Goal: Task Accomplishment & Management: Manage account settings

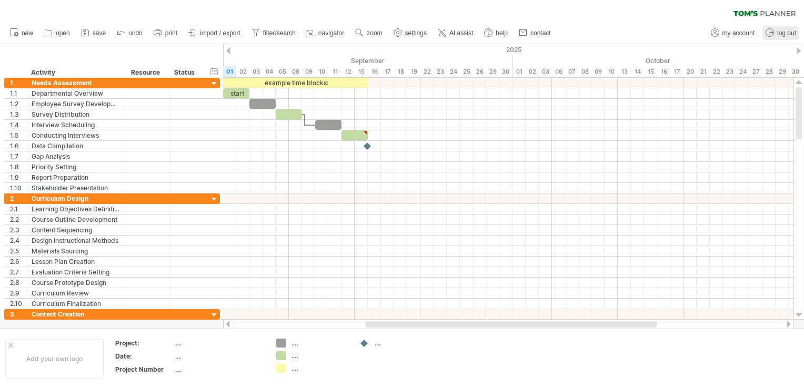
click at [781, 32] on span "log out" at bounding box center [786, 32] width 19 height 7
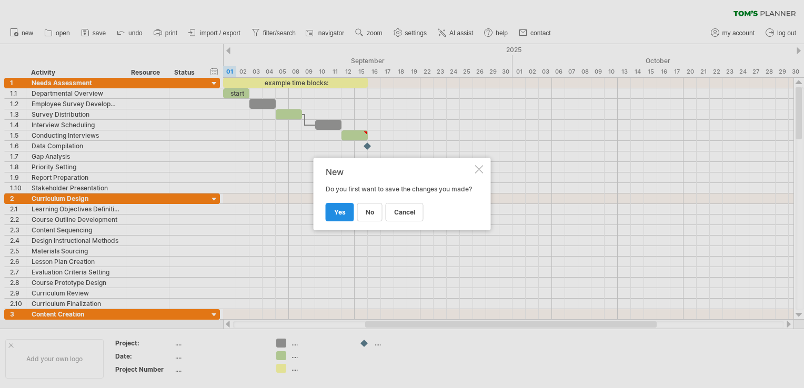
click at [343, 216] on span "yes" at bounding box center [340, 212] width 12 height 8
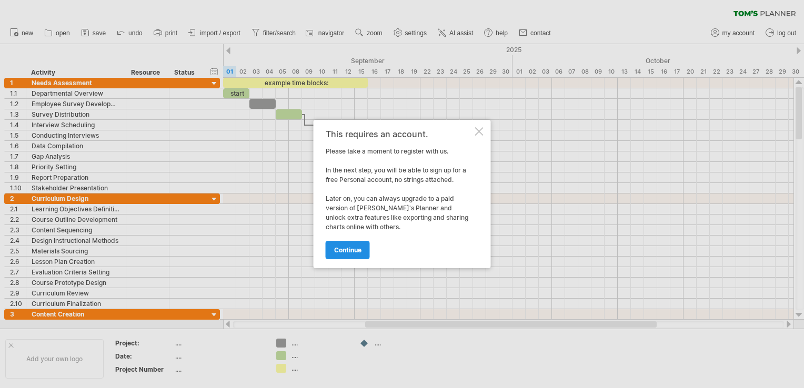
click at [358, 249] on span "continue" at bounding box center [347, 250] width 27 height 8
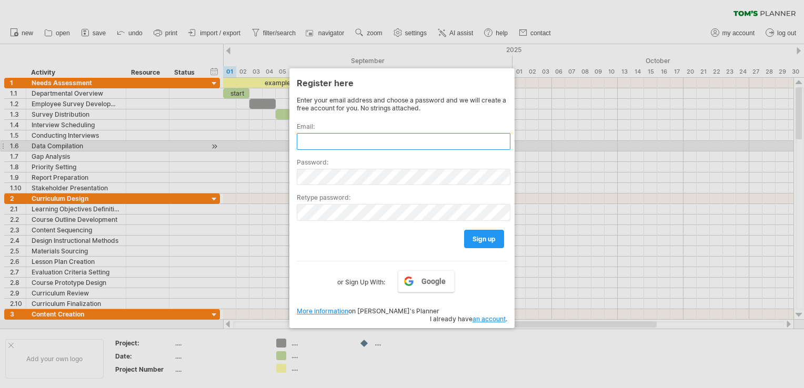
click at [315, 141] on input "text" at bounding box center [404, 141] width 214 height 17
type input "**********"
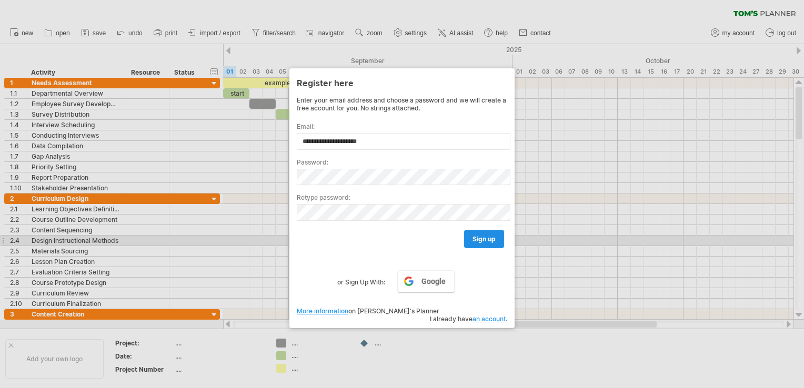
click at [469, 245] on link "sign up" at bounding box center [484, 239] width 40 height 18
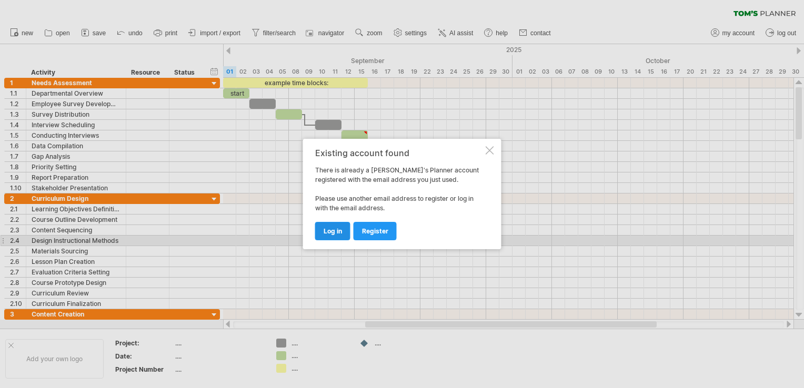
click at [324, 232] on span "log in" at bounding box center [333, 231] width 18 height 8
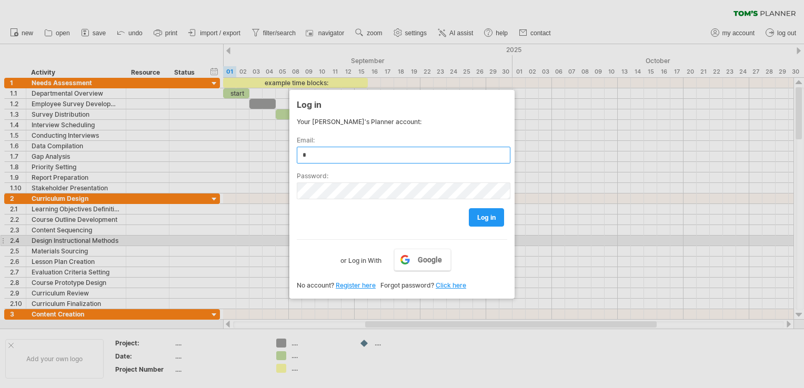
type input "**********"
click at [496, 215] on link "log in" at bounding box center [486, 217] width 35 height 18
click at [488, 218] on span "log in" at bounding box center [486, 218] width 18 height 8
click at [490, 218] on span "log in" at bounding box center [486, 218] width 18 height 8
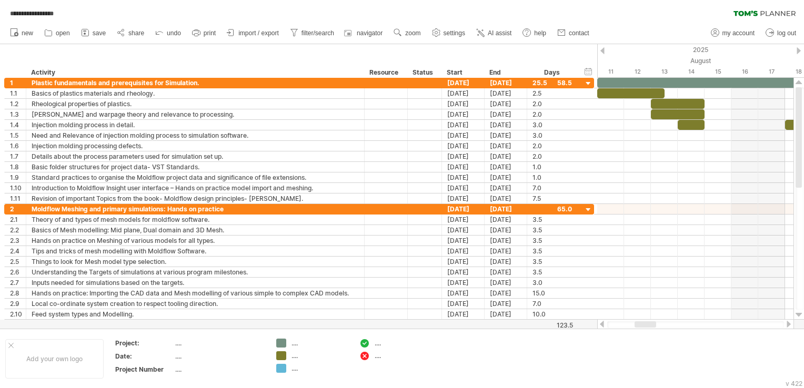
click at [646, 322] on div at bounding box center [645, 324] width 22 height 6
click at [587, 73] on div "hide start/end/duration show start/end/duration" at bounding box center [588, 71] width 10 height 11
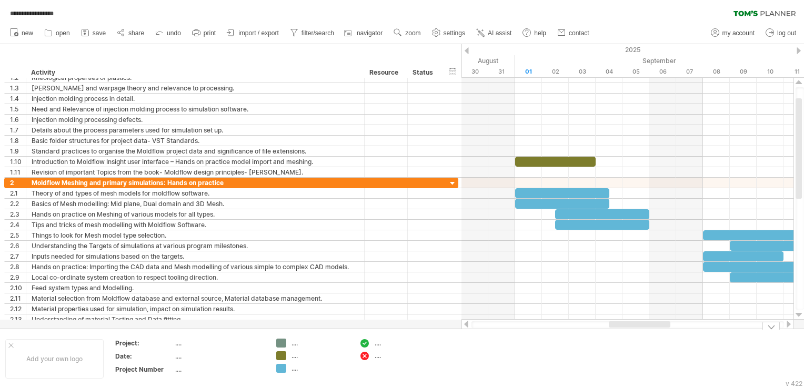
drag, startPoint x: 554, startPoint y: 325, endPoint x: 644, endPoint y: 334, distance: 90.4
click at [644, 334] on div "**********" at bounding box center [402, 194] width 804 height 388
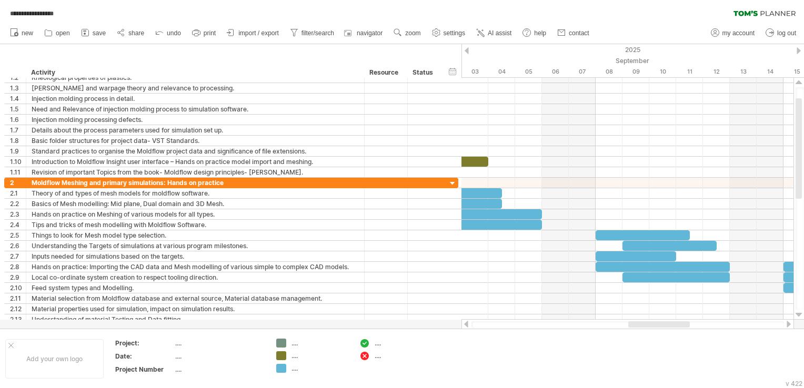
drag, startPoint x: 646, startPoint y: 325, endPoint x: 663, endPoint y: 327, distance: 17.5
click at [663, 327] on div at bounding box center [659, 324] width 62 height 6
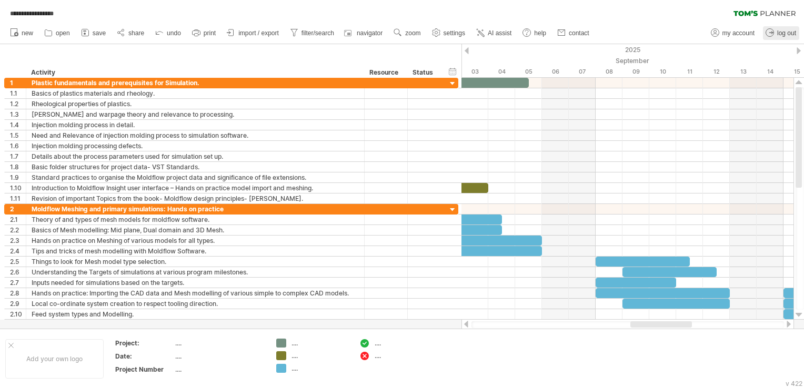
click at [779, 31] on span "log out" at bounding box center [786, 32] width 19 height 7
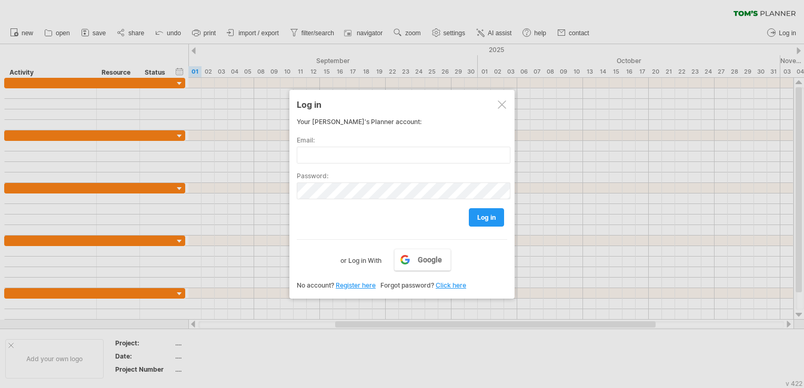
click at [511, 107] on div "Log in Your Tom's Planner account: Email: Password: log in Google or Log in Wit…" at bounding box center [401, 194] width 225 height 209
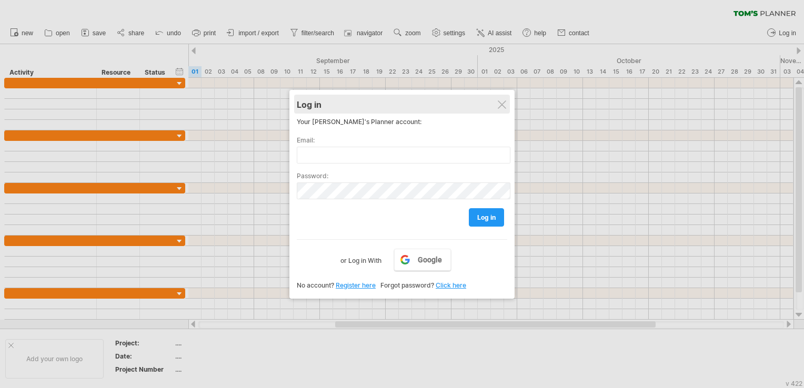
click at [507, 106] on div "Log in" at bounding box center [402, 104] width 210 height 19
click at [506, 107] on div "Log in" at bounding box center [402, 104] width 210 height 19
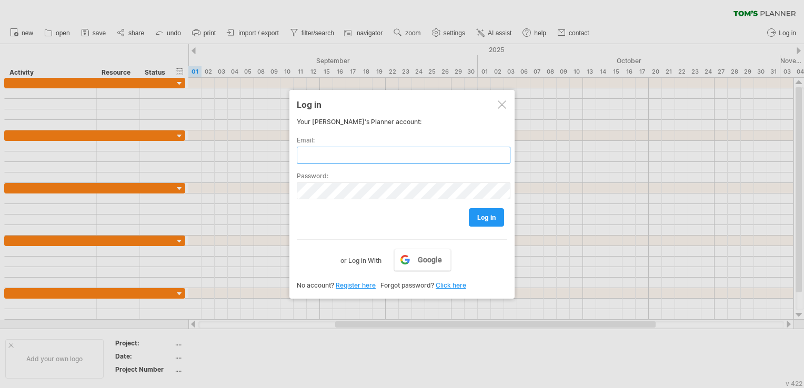
click at [332, 156] on input "text" at bounding box center [404, 155] width 214 height 17
type input "**********"
click at [494, 214] on span "log in" at bounding box center [486, 218] width 18 height 8
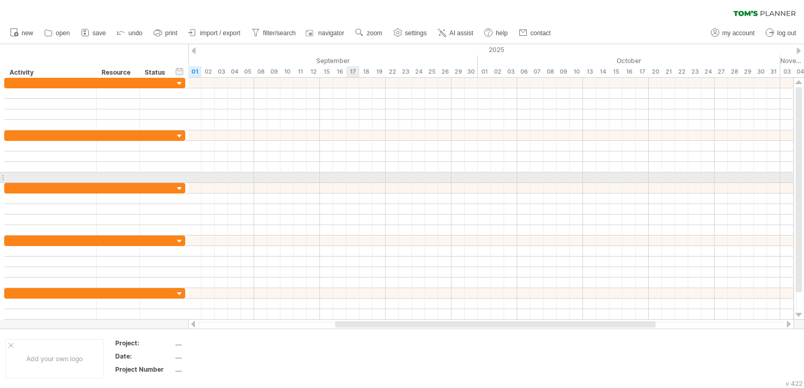
click at [352, 174] on div at bounding box center [490, 178] width 605 height 11
